Goal: Transaction & Acquisition: Purchase product/service

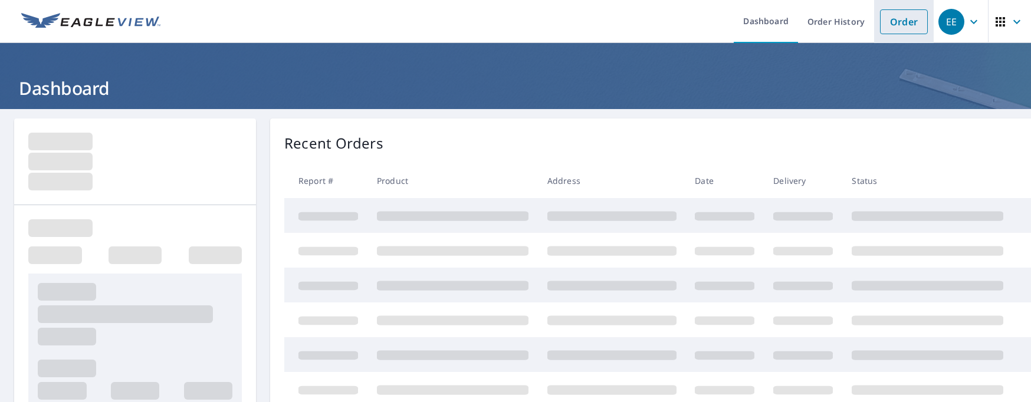
click at [897, 24] on link "Order" at bounding box center [904, 21] width 48 height 25
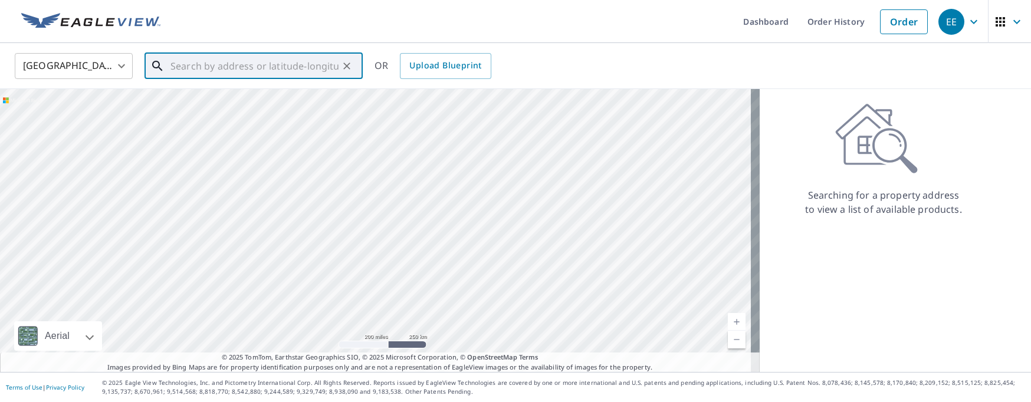
paste input "[STREET_ADDRESS]"
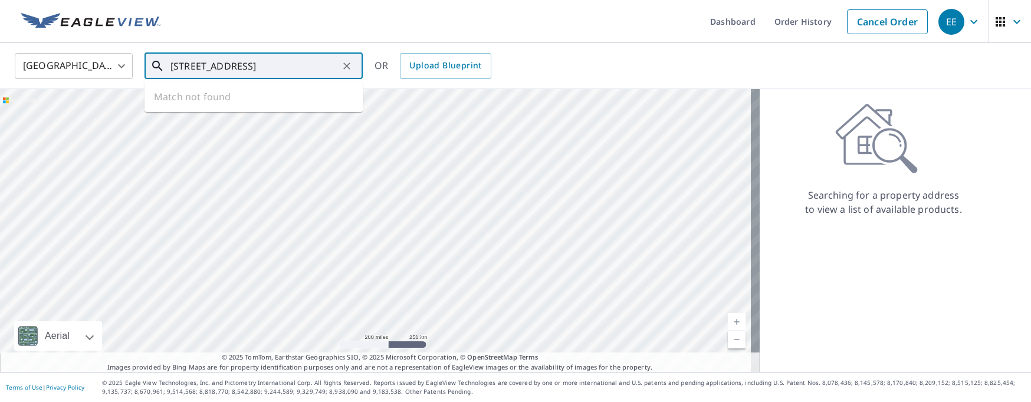
scroll to position [0, 21]
click at [222, 112] on p "[GEOGRAPHIC_DATA]" at bounding box center [260, 113] width 185 height 12
type input "[STREET_ADDRESS]"
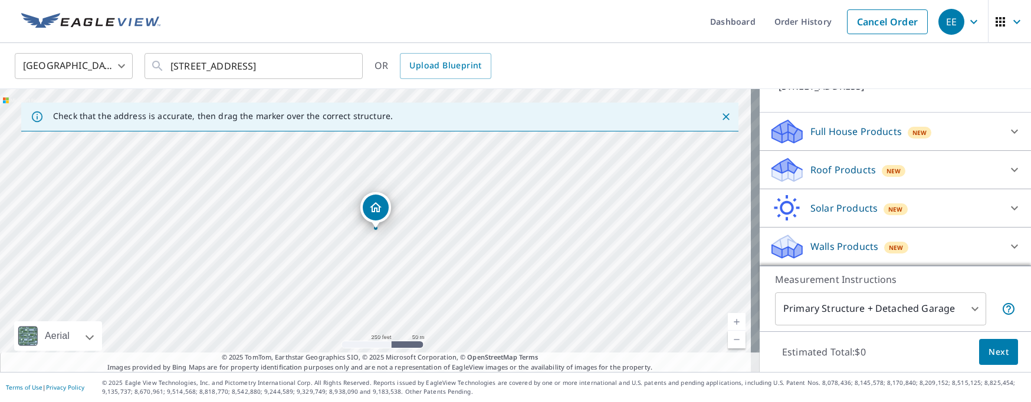
scroll to position [113, 0]
click at [858, 170] on p "Roof Products" at bounding box center [842, 170] width 65 height 14
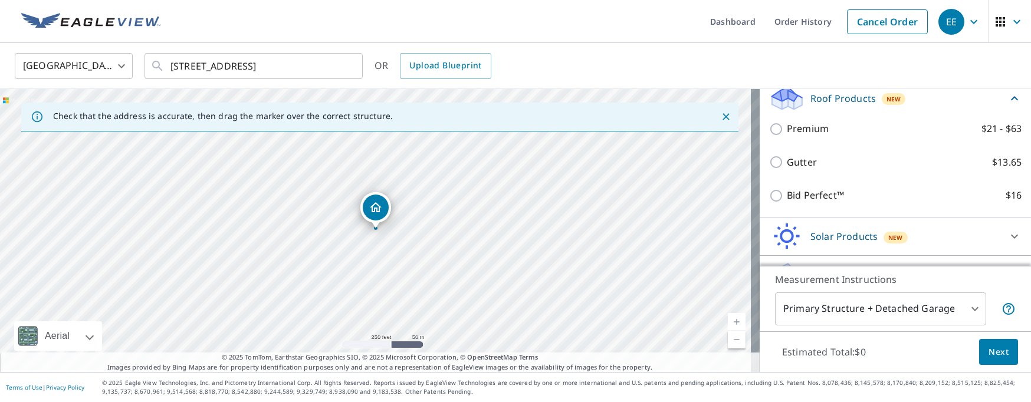
scroll to position [172, 0]
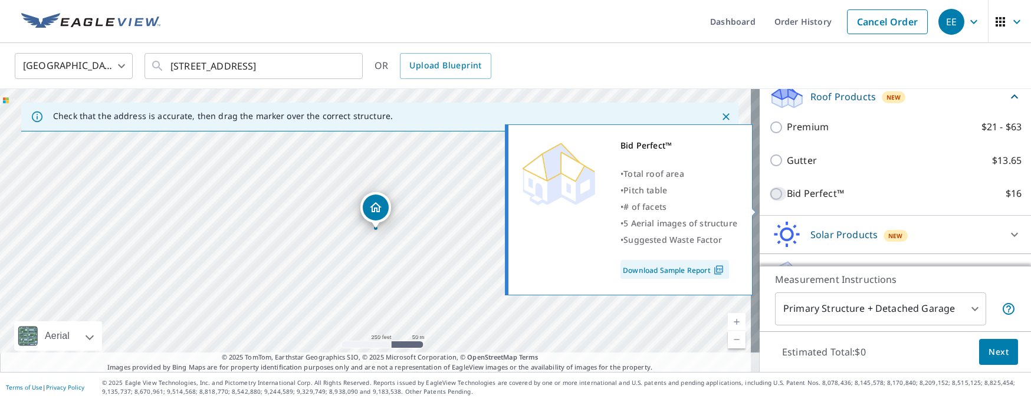
click at [769, 201] on input "Bid Perfect™ $16" at bounding box center [778, 194] width 18 height 14
checkbox input "true"
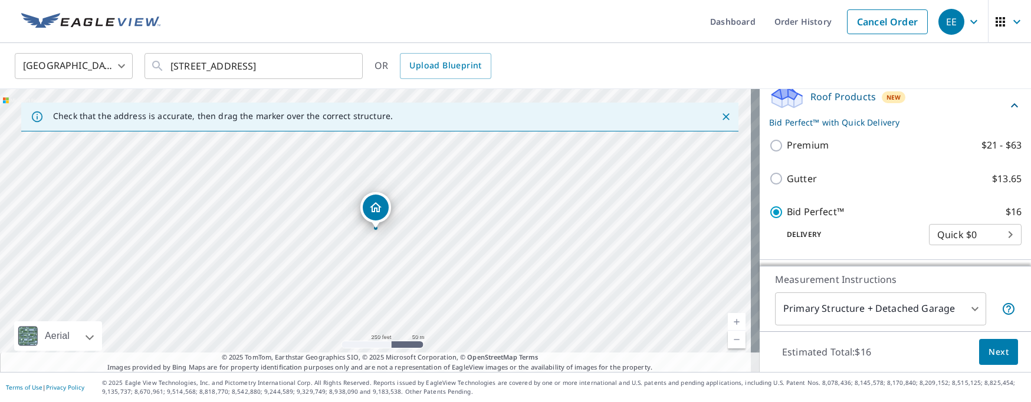
click at [989, 354] on span "Next" at bounding box center [999, 352] width 20 height 15
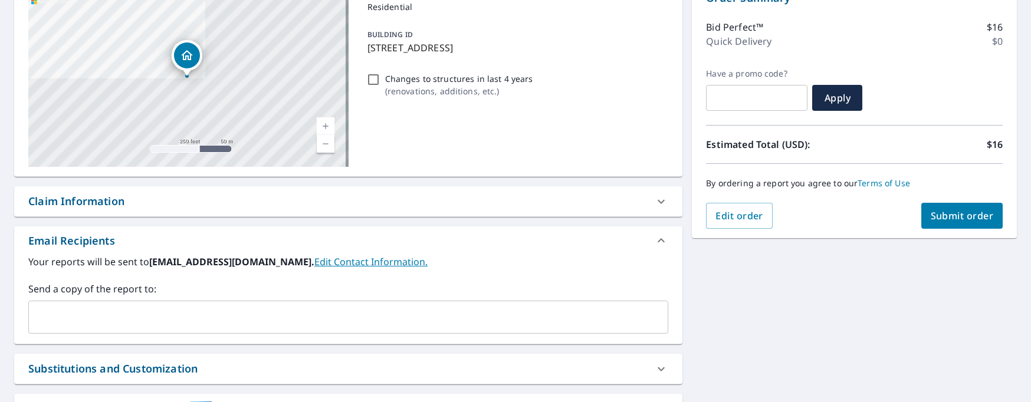
scroll to position [177, 0]
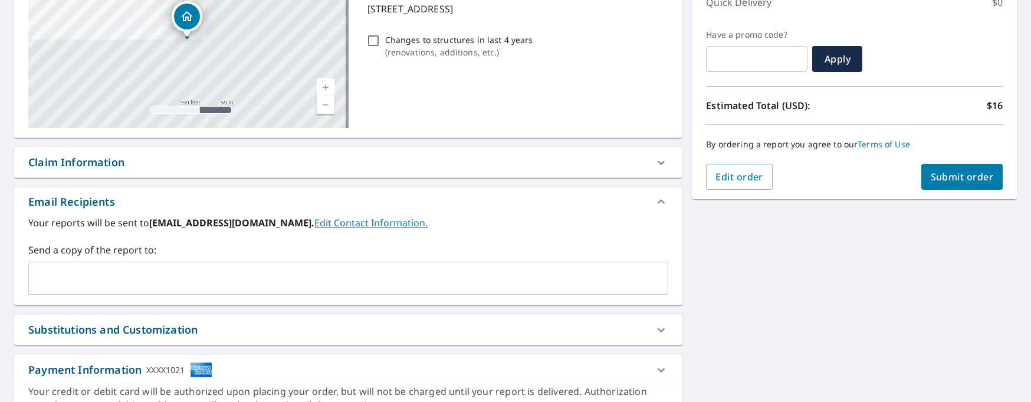
click at [210, 281] on input "text" at bounding box center [340, 278] width 612 height 22
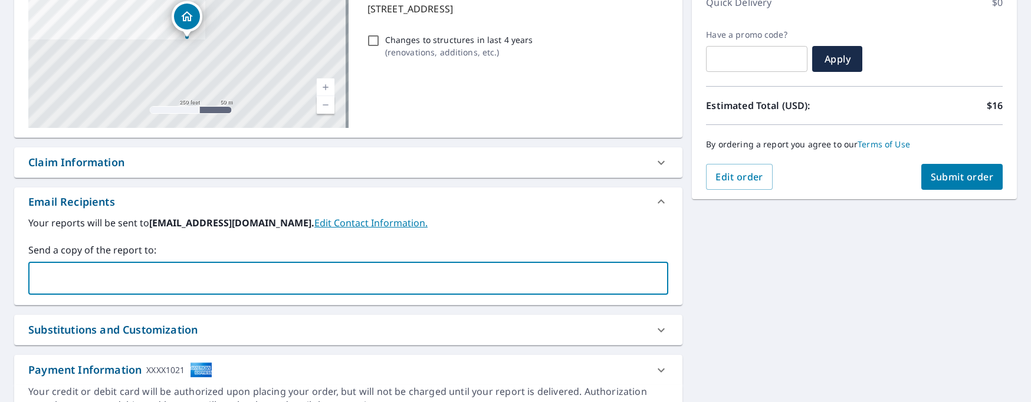
type input "[EMAIL_ADDRESS][DOMAIN_NAME]"
click at [960, 172] on span "Submit order" at bounding box center [962, 176] width 63 height 13
checkbox input "true"
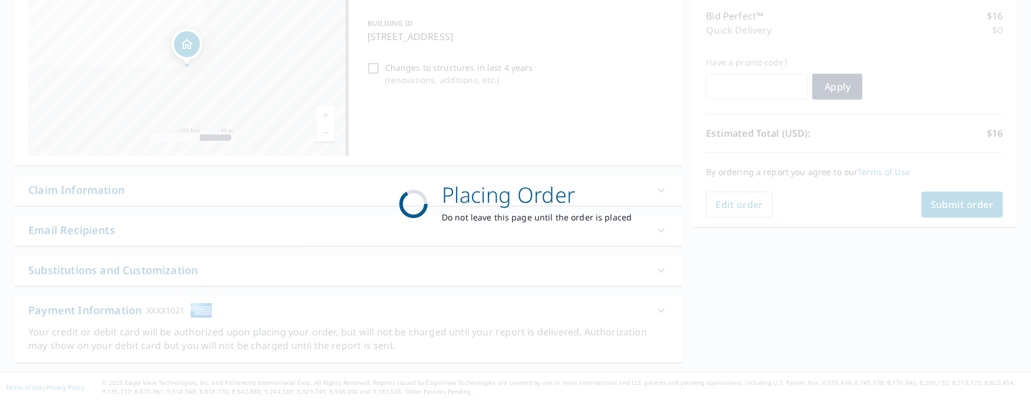
scroll to position [149, 0]
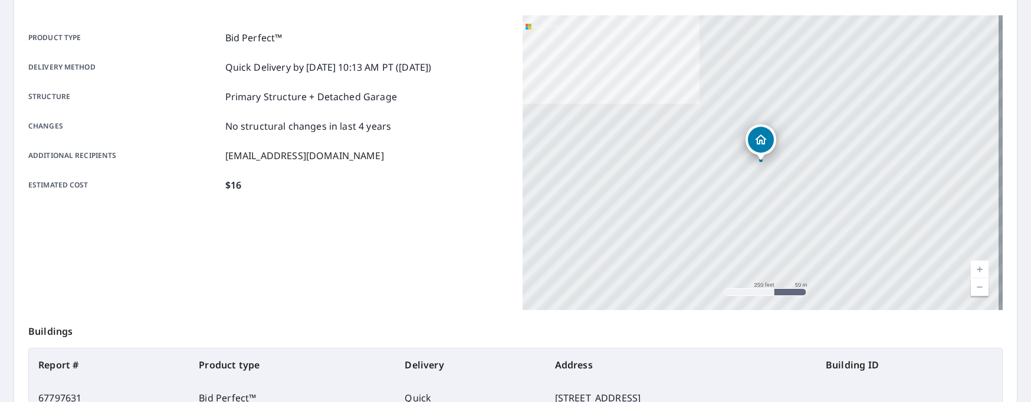
click at [6, 359] on main "Order details Product type Bid Perfect™ Delivery method Quick Delivery by [DATE…" at bounding box center [515, 237] width 1031 height 555
